Goal: Task Accomplishment & Management: Manage account settings

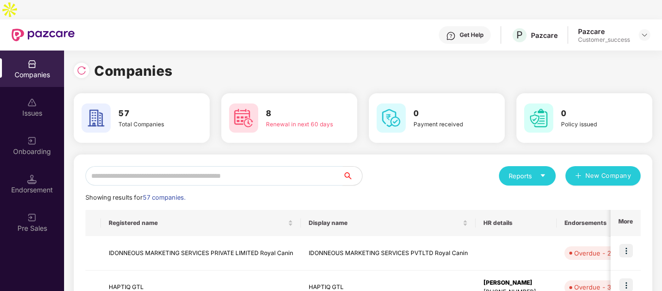
click at [184, 166] on input "text" at bounding box center [213, 175] width 257 height 19
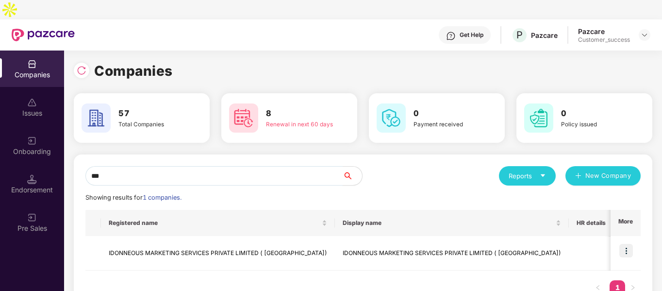
click at [160, 166] on input "***" at bounding box center [213, 175] width 257 height 19
type input "*"
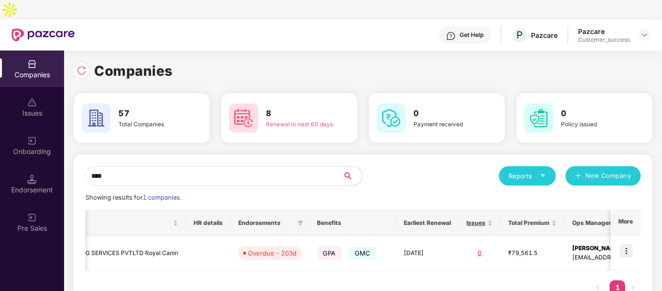
scroll to position [0, 339]
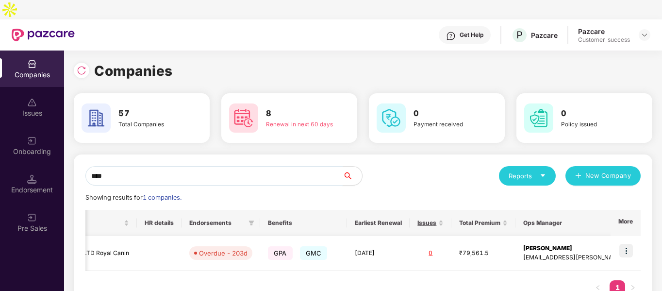
type input "****"
click at [626, 243] on img at bounding box center [626, 250] width 14 height 14
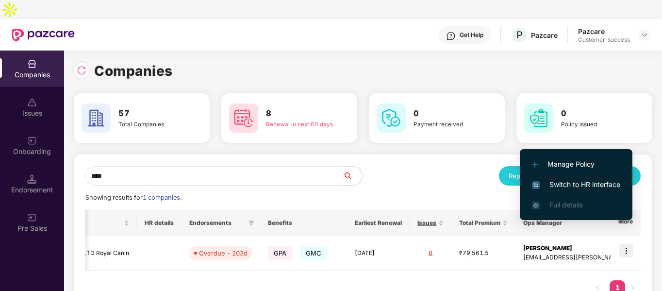
click at [553, 178] on li "Switch to HR interface" at bounding box center [575, 184] width 113 height 20
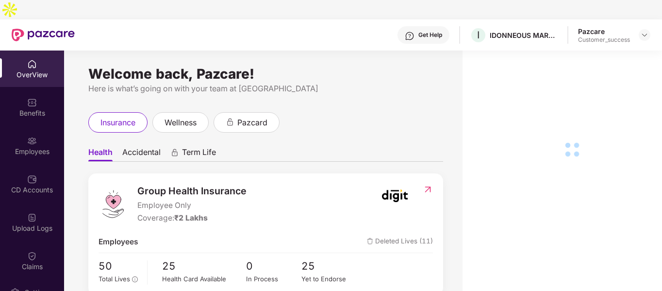
scroll to position [83, 0]
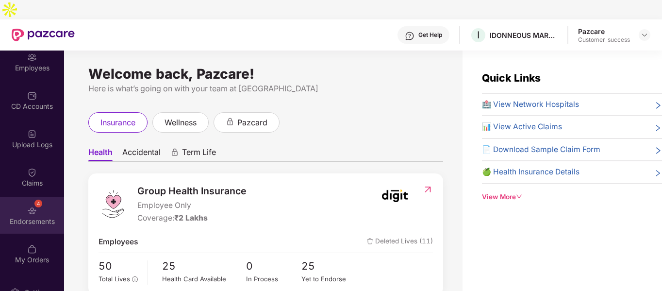
click at [41, 197] on div "4 Endorsements" at bounding box center [32, 215] width 64 height 36
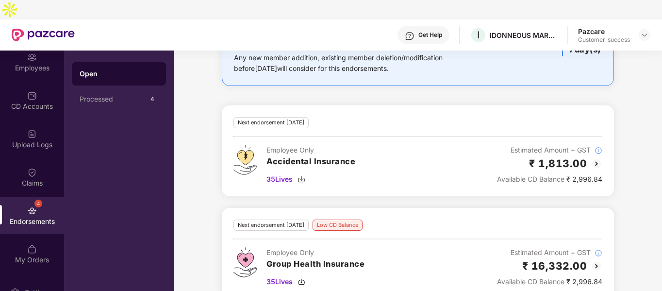
scroll to position [0, 0]
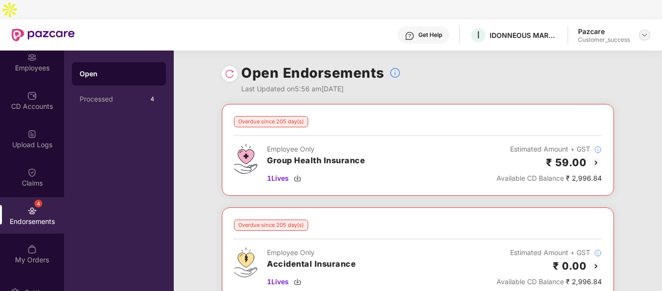
click at [645, 31] on img at bounding box center [644, 35] width 8 height 8
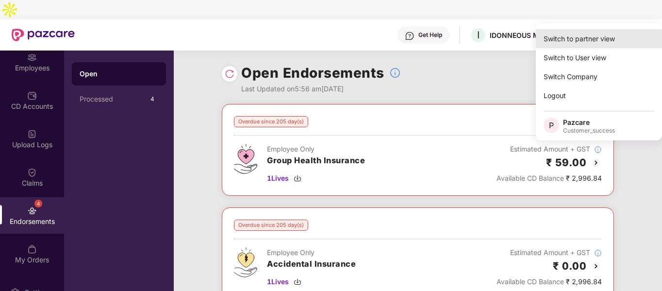
click at [610, 42] on div "Switch to partner view" at bounding box center [598, 38] width 126 height 19
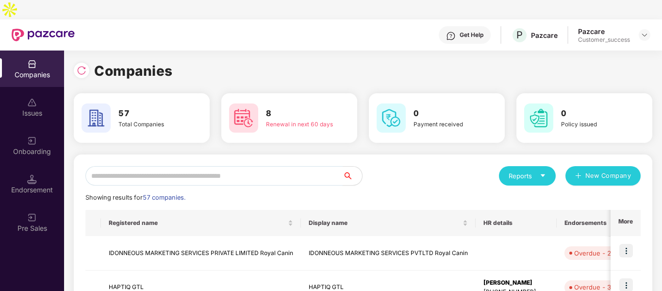
click at [260, 166] on input "text" at bounding box center [213, 175] width 257 height 19
type input "*"
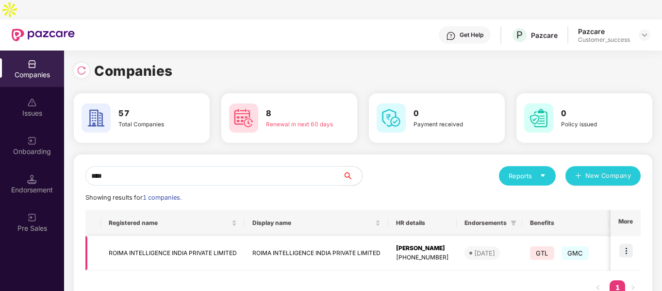
type input "****"
click at [626, 243] on img at bounding box center [626, 250] width 14 height 14
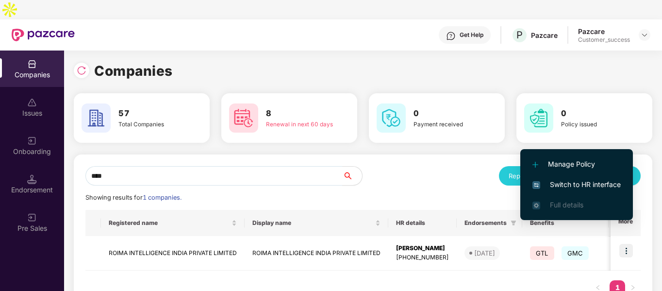
click at [568, 186] on span "Switch to HR interface" at bounding box center [576, 184] width 88 height 11
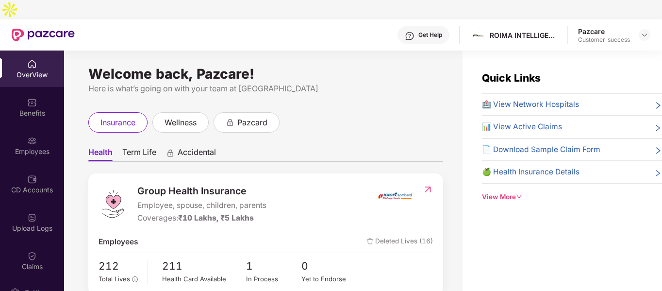
click at [32, 146] on div "Employees" at bounding box center [32, 151] width 64 height 10
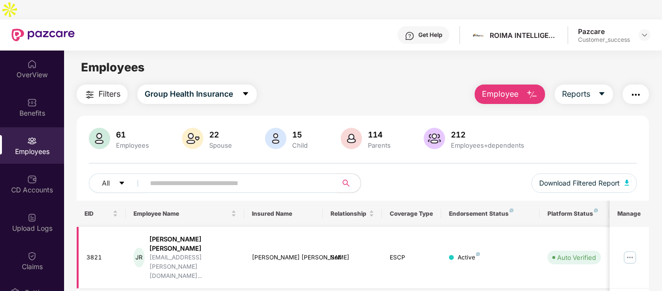
click at [634, 249] on img at bounding box center [630, 257] width 16 height 16
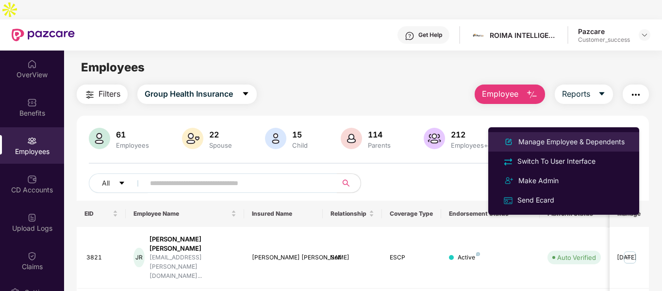
click at [538, 139] on div "Manage Employee & Dependents" at bounding box center [571, 141] width 110 height 11
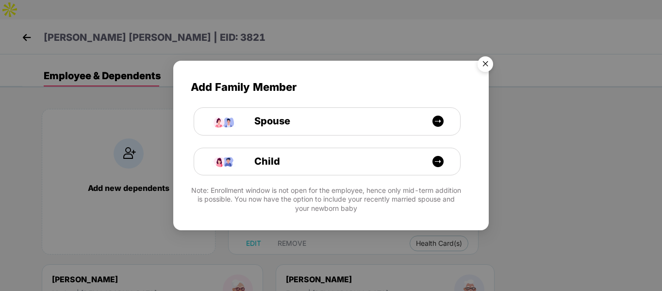
click at [492, 56] on img "Close" at bounding box center [484, 65] width 27 height 27
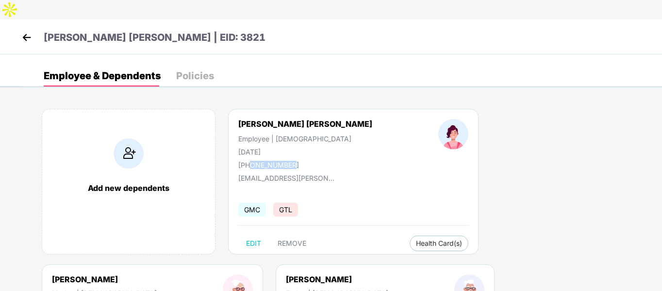
drag, startPoint x: 248, startPoint y: 147, endPoint x: 308, endPoint y: 137, distance: 60.4
click at [308, 137] on div "[PERSON_NAME] [PERSON_NAME] Employee | [DEMOGRAPHIC_DATA] [DATE] [PHONE_NUMBER]" at bounding box center [305, 144] width 200 height 50
copy div "9601697854"
click at [29, 30] on img at bounding box center [26, 37] width 15 height 15
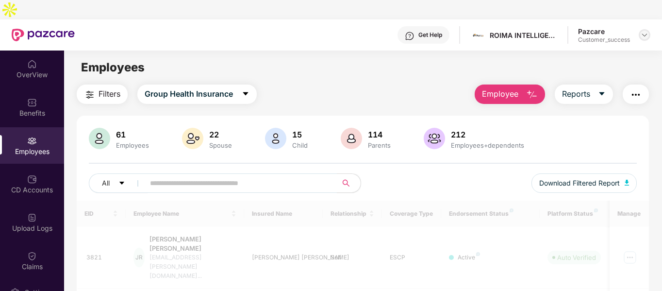
click at [645, 29] on div at bounding box center [644, 35] width 12 height 12
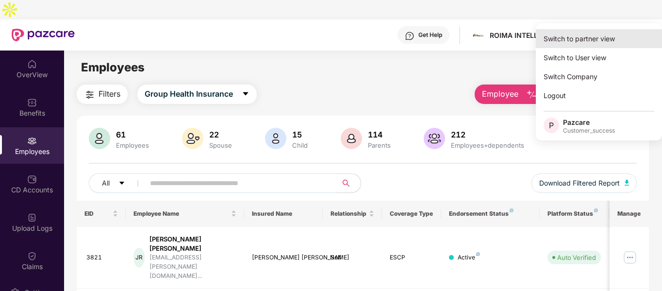
click at [597, 32] on div "Switch to partner view" at bounding box center [598, 38] width 126 height 19
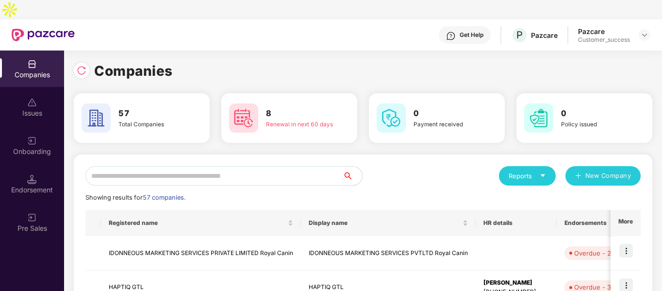
click at [246, 166] on input "text" at bounding box center [213, 175] width 257 height 19
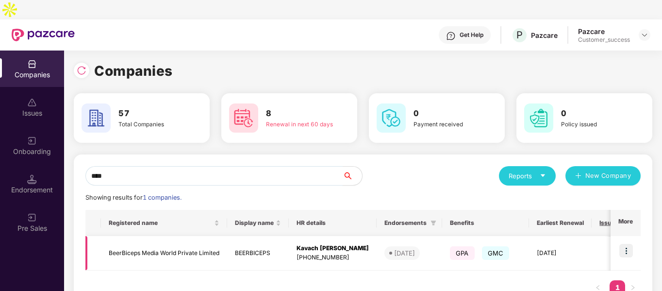
type input "****"
click at [626, 243] on img at bounding box center [626, 250] width 14 height 14
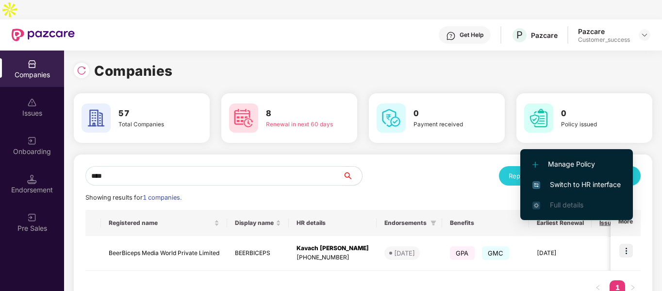
click at [539, 191] on li "Switch to HR interface" at bounding box center [576, 184] width 113 height 20
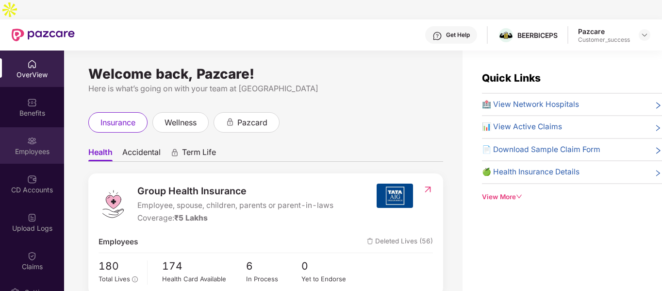
click at [36, 146] on div "Employees" at bounding box center [32, 151] width 64 height 10
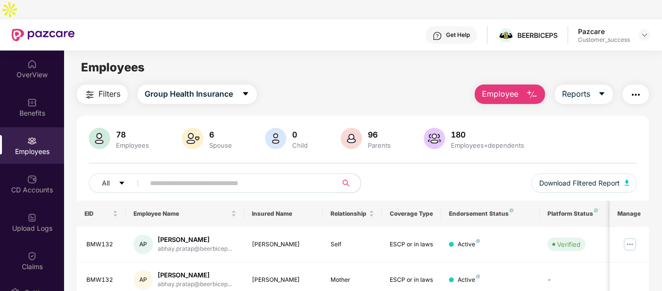
click at [228, 176] on input "text" at bounding box center [237, 183] width 174 height 15
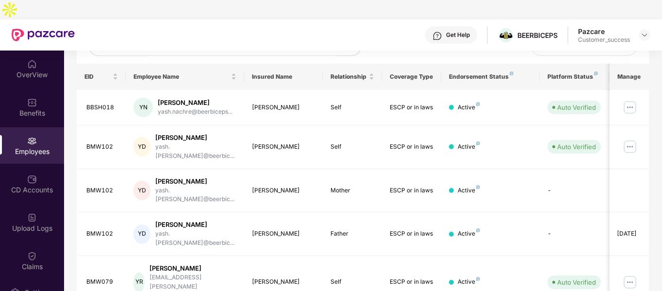
scroll to position [137, 0]
type input "****"
click at [630, 99] on img at bounding box center [630, 107] width 16 height 16
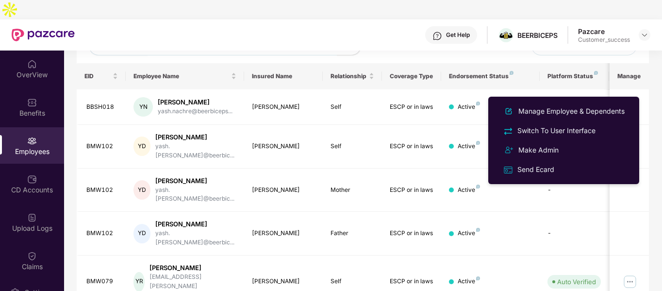
click at [458, 43] on div "All **** Download Filtered Report" at bounding box center [363, 49] width 548 height 27
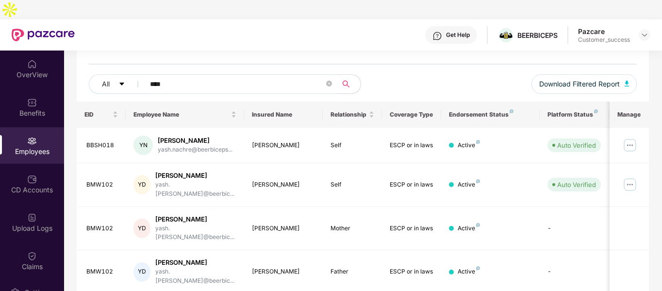
scroll to position [98, 0]
click at [627, 81] on img "button" at bounding box center [626, 84] width 5 height 6
click at [96, 141] on div "BBSH018" at bounding box center [102, 145] width 32 height 9
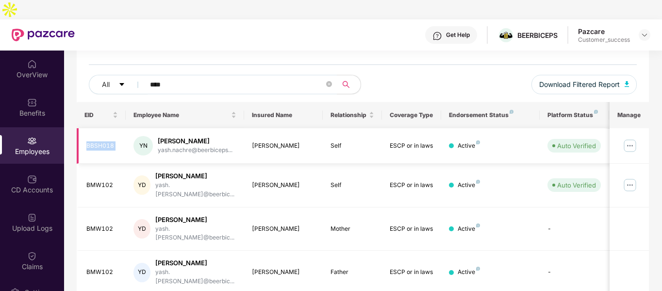
copy div "BBSH018"
click at [647, 31] on img at bounding box center [644, 35] width 8 height 8
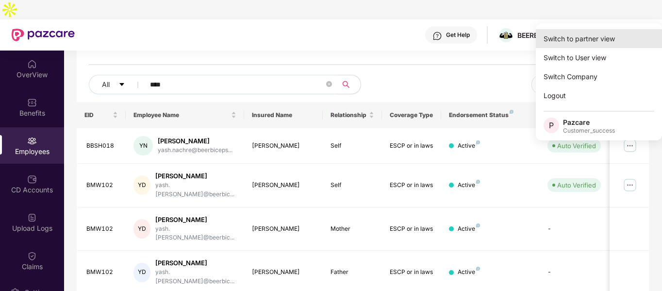
click at [586, 39] on div "Switch to partner view" at bounding box center [598, 38] width 126 height 19
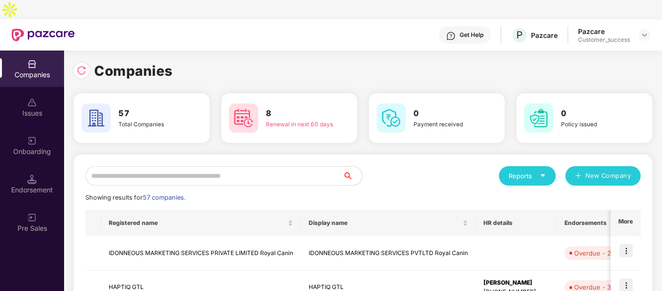
click at [204, 166] on input "text" at bounding box center [213, 175] width 257 height 19
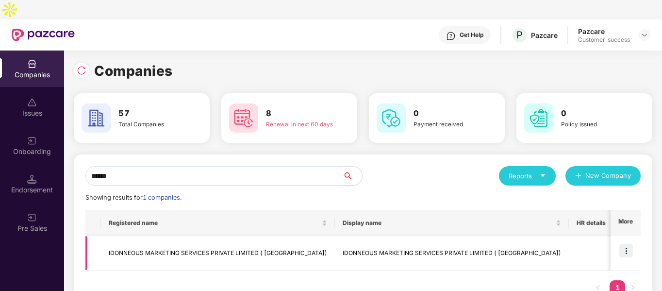
type input "******"
click at [626, 243] on img at bounding box center [626, 250] width 14 height 14
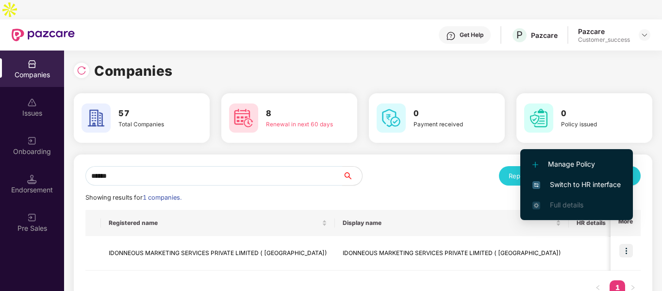
click at [561, 186] on span "Switch to HR interface" at bounding box center [576, 184] width 88 height 11
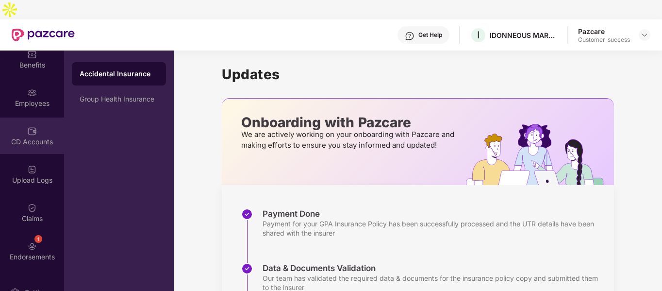
scroll to position [122, 0]
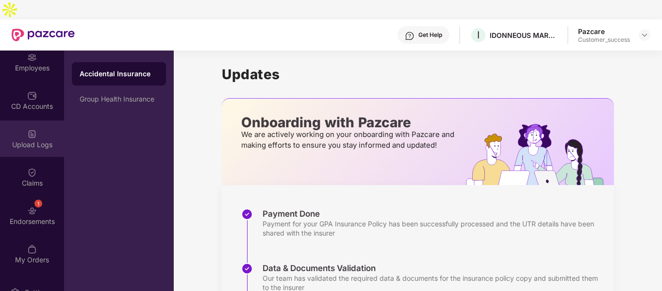
click at [35, 140] on div "Upload Logs" at bounding box center [32, 145] width 64 height 10
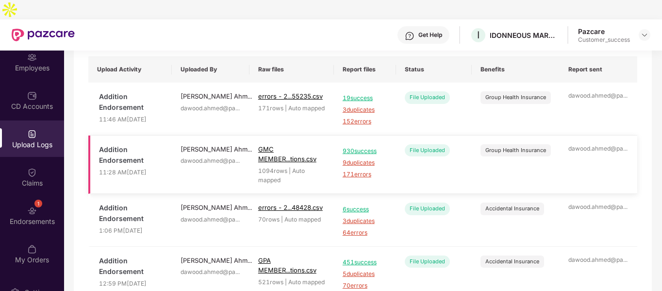
scroll to position [83, 0]
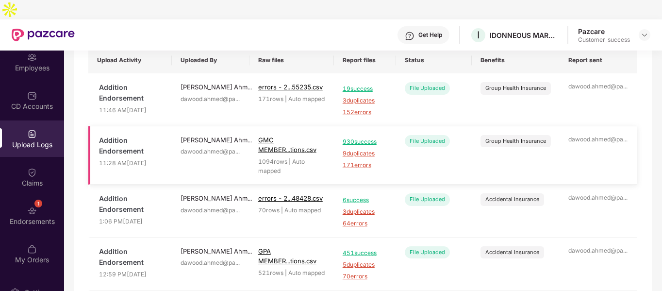
click at [357, 137] on span "930 success" at bounding box center [364, 141] width 45 height 9
click at [364, 84] on span "19 success" at bounding box center [364, 88] width 45 height 9
click at [360, 96] on span "3 duplicates" at bounding box center [364, 100] width 45 height 9
click at [360, 108] on span "152 errors" at bounding box center [364, 112] width 45 height 9
click at [643, 31] on img at bounding box center [644, 35] width 8 height 8
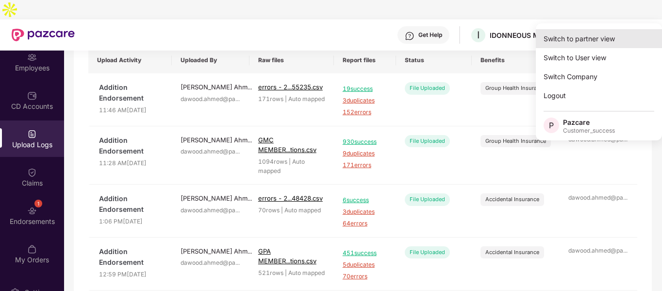
click at [585, 41] on div "Switch to partner view" at bounding box center [598, 38] width 126 height 19
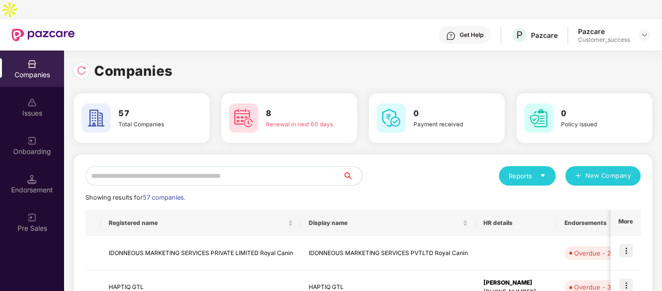
click at [164, 166] on input "text" at bounding box center [213, 175] width 257 height 19
